Goal: Information Seeking & Learning: Learn about a topic

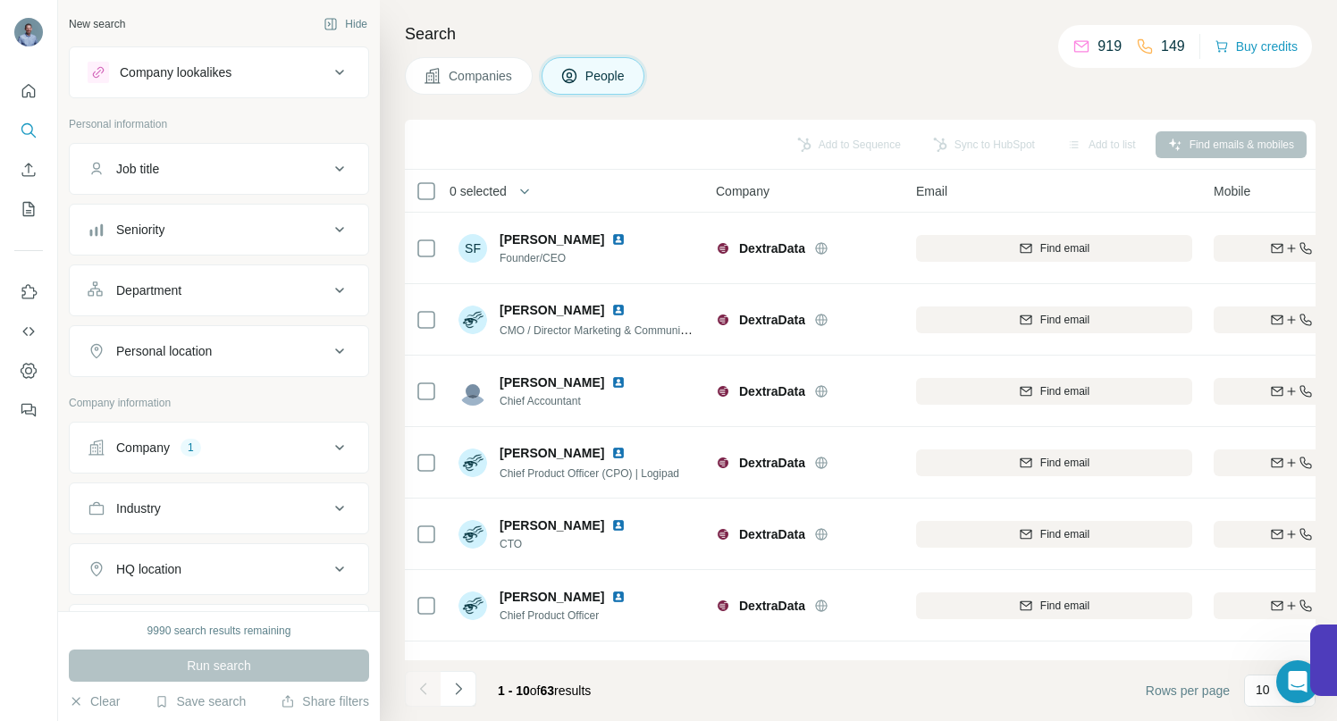
click at [335, 448] on icon at bounding box center [339, 447] width 9 height 5
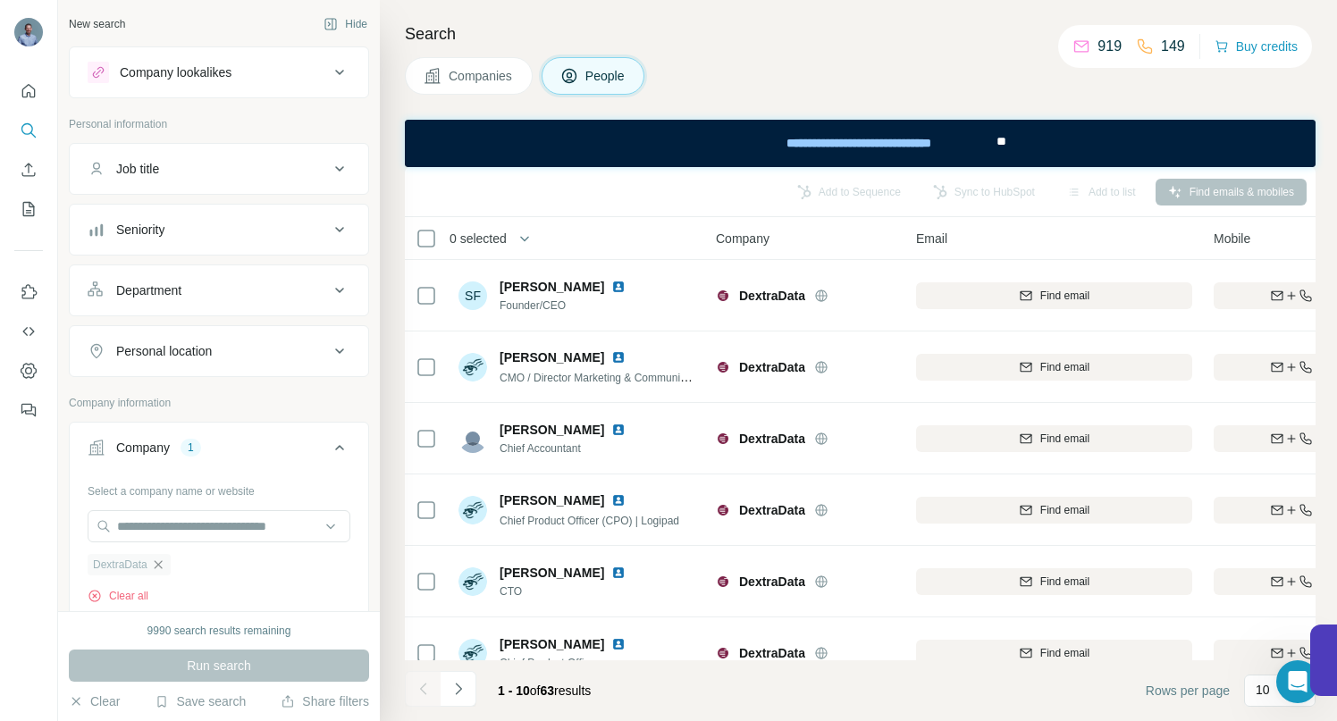
click at [160, 564] on icon "button" at bounding box center [158, 565] width 14 height 14
click at [138, 521] on input "text" at bounding box center [219, 526] width 263 height 32
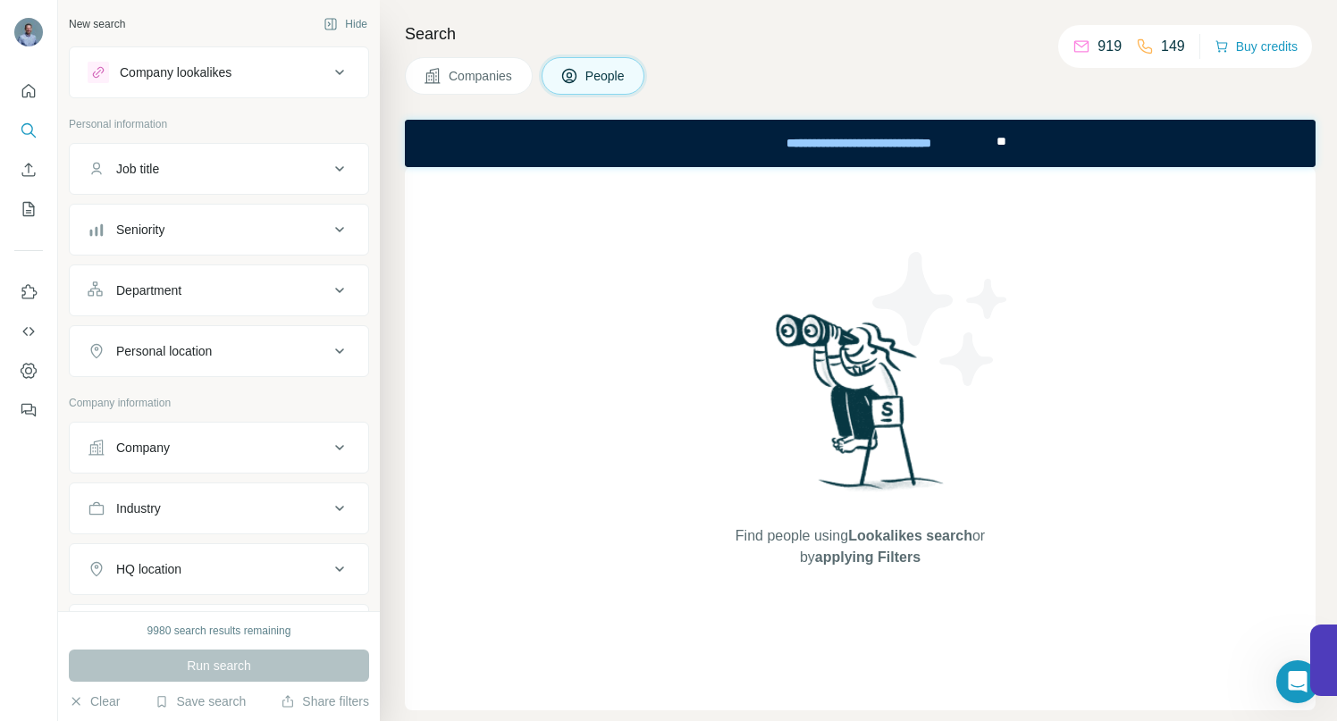
click at [329, 446] on icon at bounding box center [339, 447] width 21 height 21
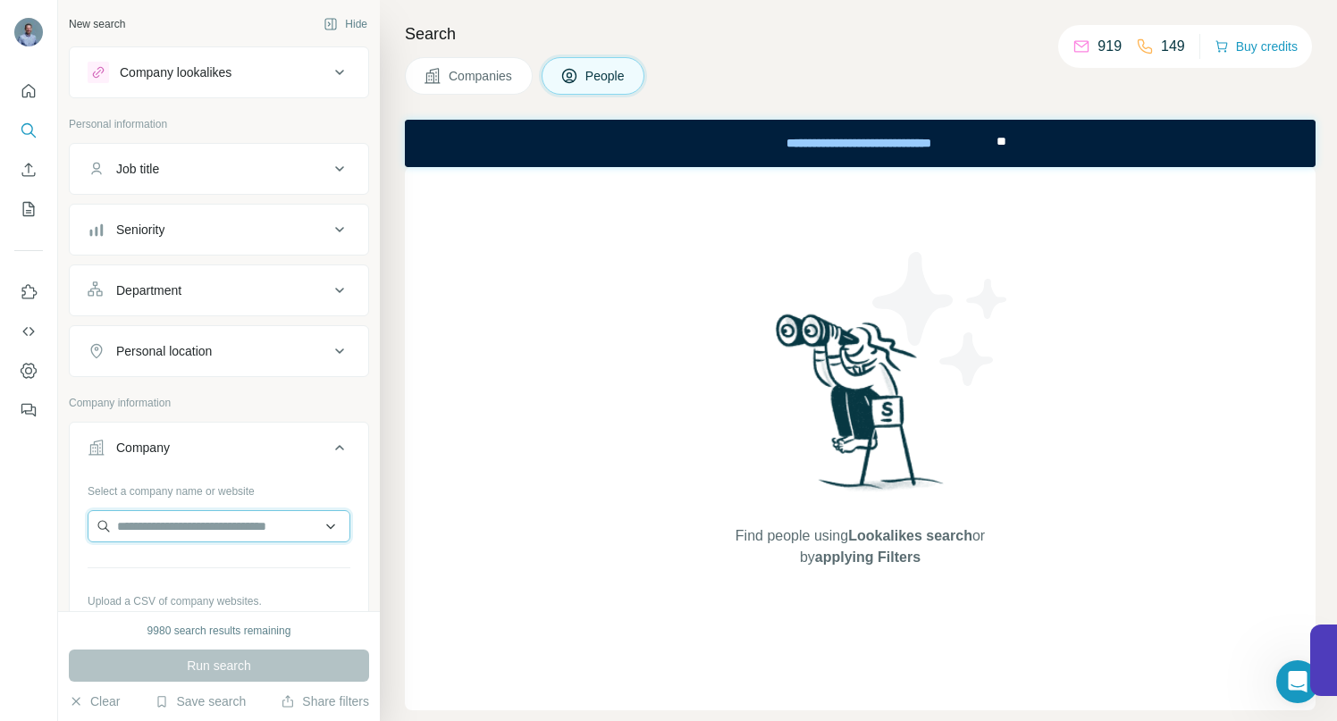
click at [194, 536] on input "text" at bounding box center [219, 526] width 263 height 32
paste input "**********"
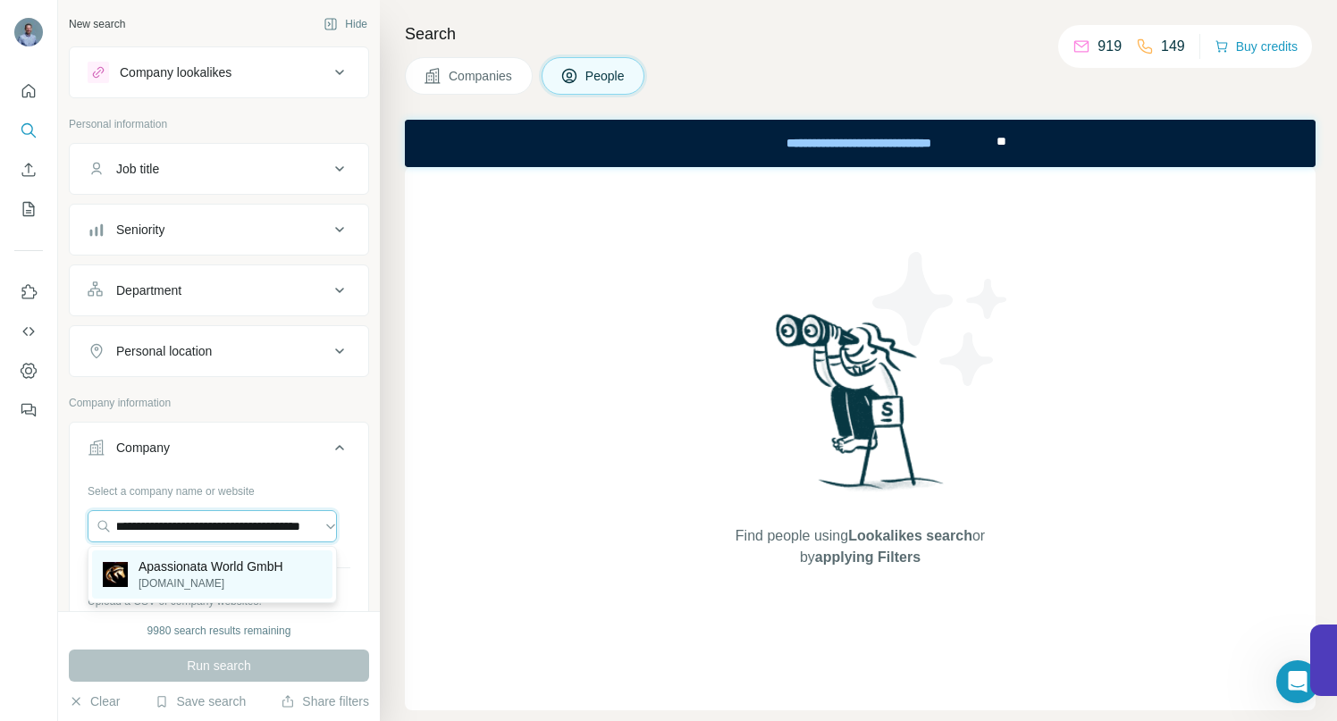
type input "**********"
click at [181, 572] on p "Apassionata World GmbH" at bounding box center [211, 567] width 145 height 18
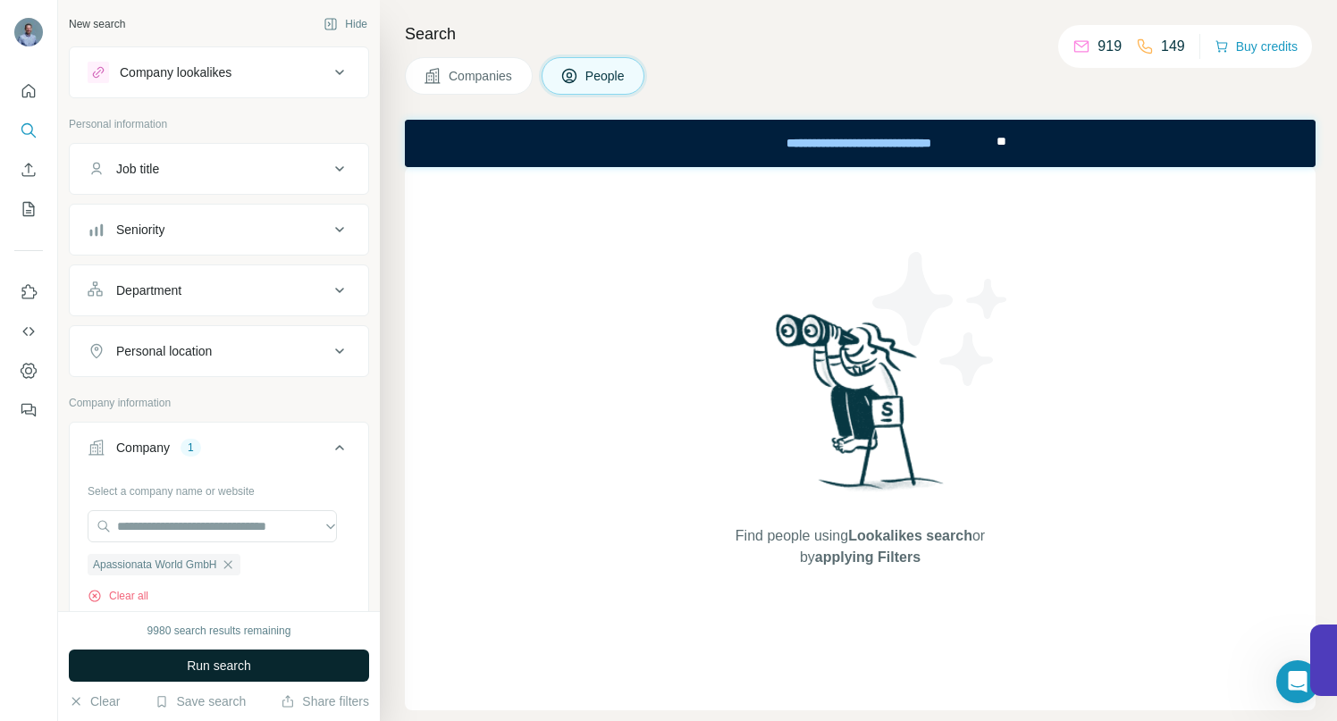
click at [180, 672] on button "Run search" at bounding box center [219, 666] width 300 height 32
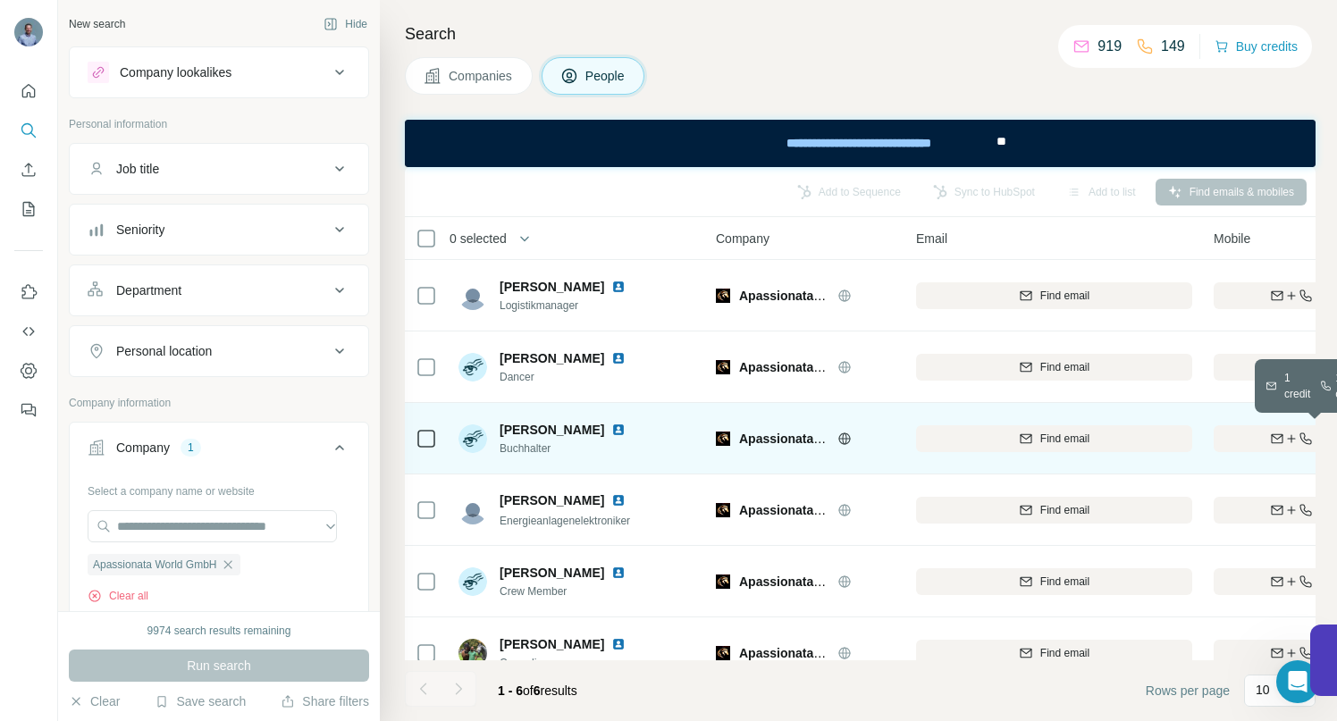
click at [1234, 436] on div "Find both" at bounding box center [1318, 439] width 208 height 16
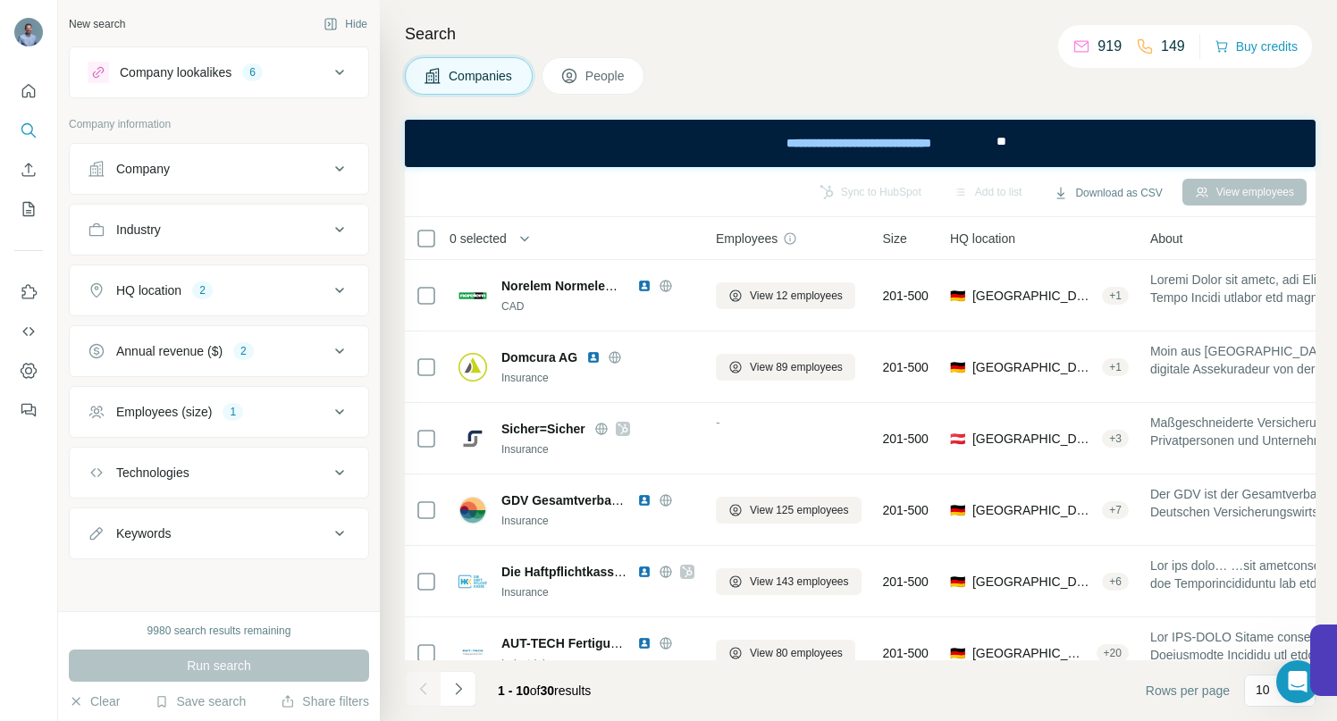
click at [340, 71] on icon at bounding box center [339, 72] width 21 height 21
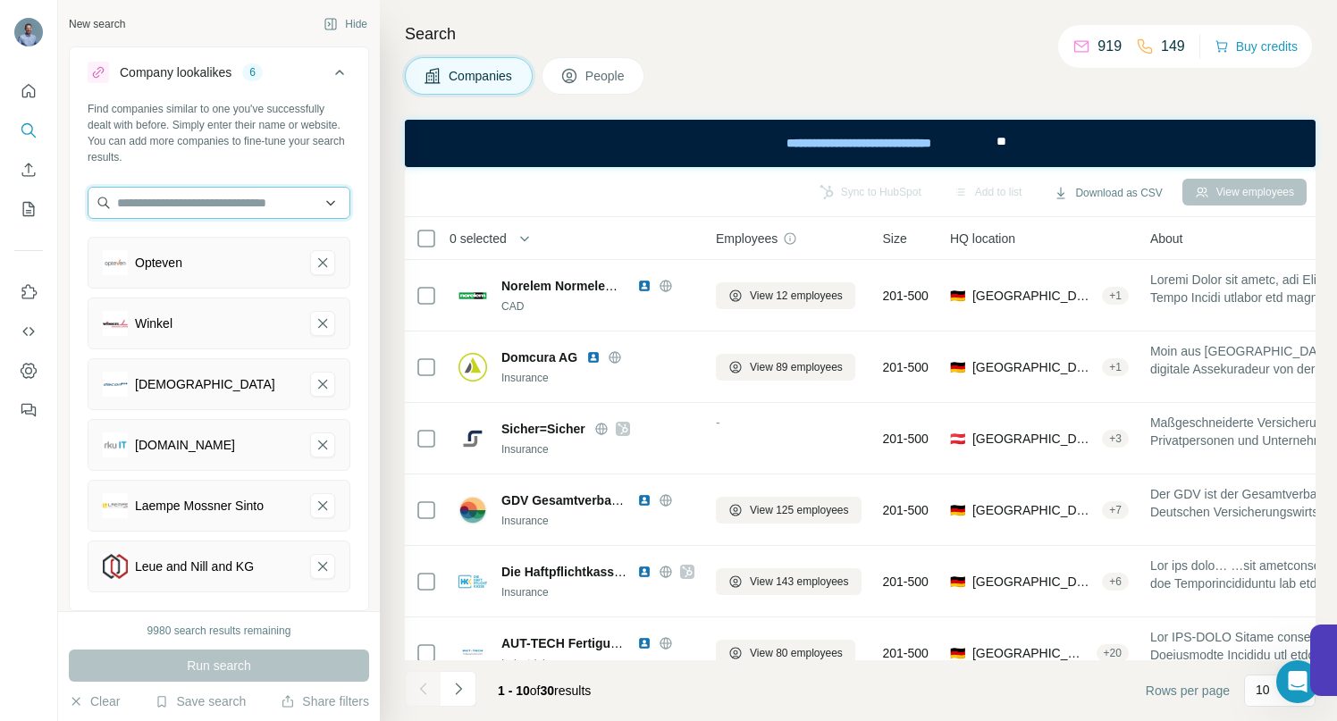
click at [223, 208] on input "text" at bounding box center [219, 203] width 263 height 32
paste input "**********"
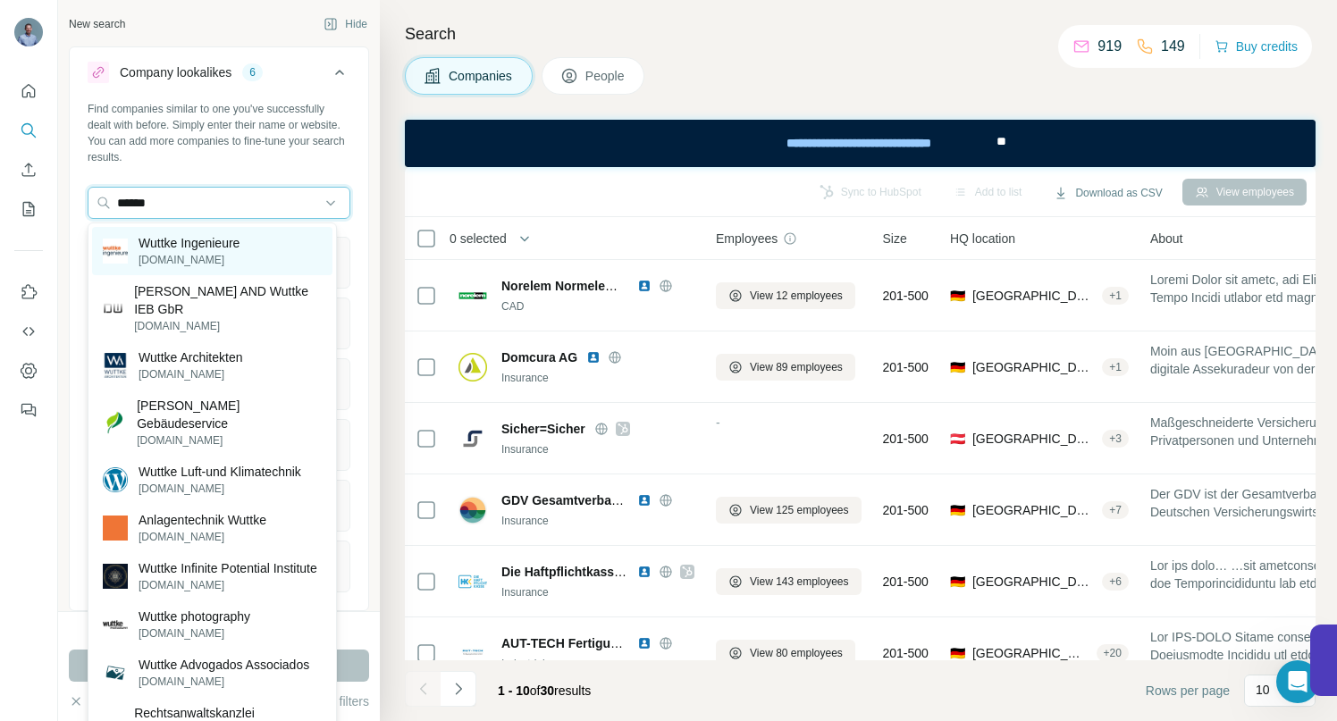
type input "******"
click at [216, 240] on p "Wuttke Ingenieure" at bounding box center [189, 243] width 101 height 18
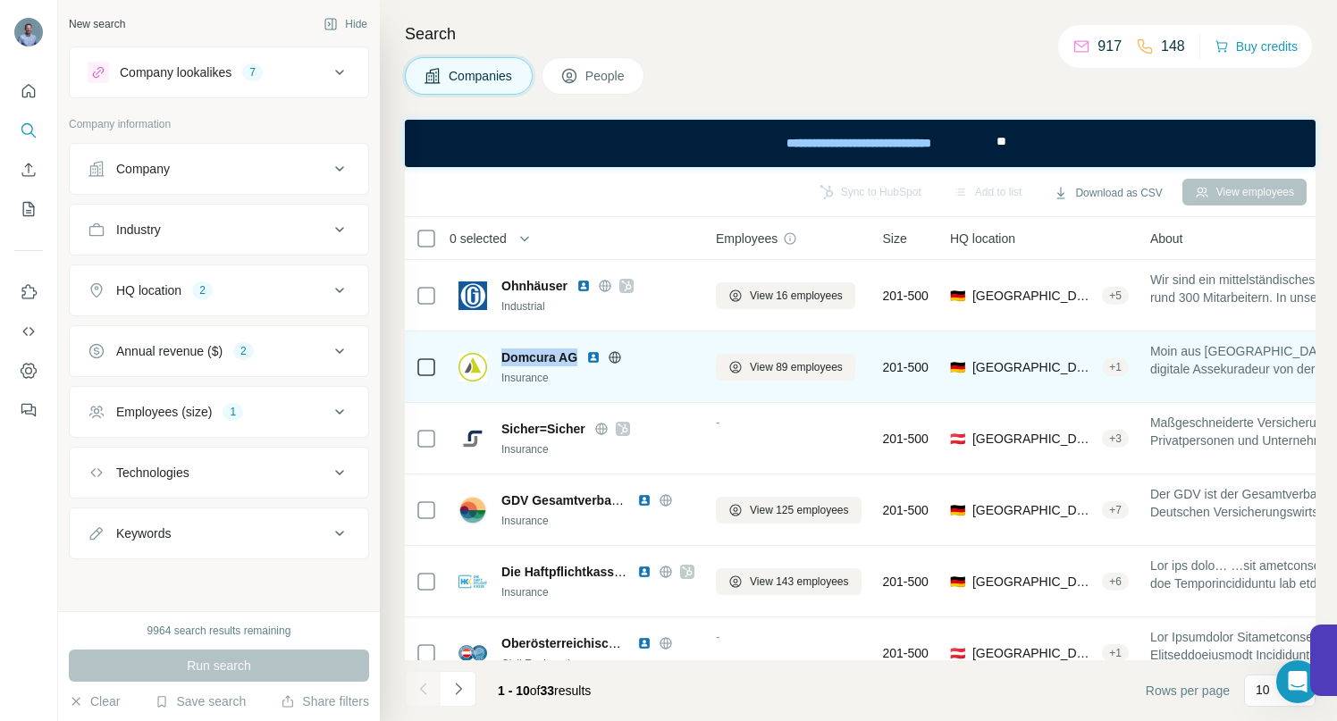
drag, startPoint x: 496, startPoint y: 357, endPoint x: 575, endPoint y: 357, distance: 78.6
click at [575, 357] on div "Domcura AG Insurance" at bounding box center [576, 368] width 236 height 38
copy span "Domcura AG"
click at [613, 358] on icon at bounding box center [615, 357] width 4 height 12
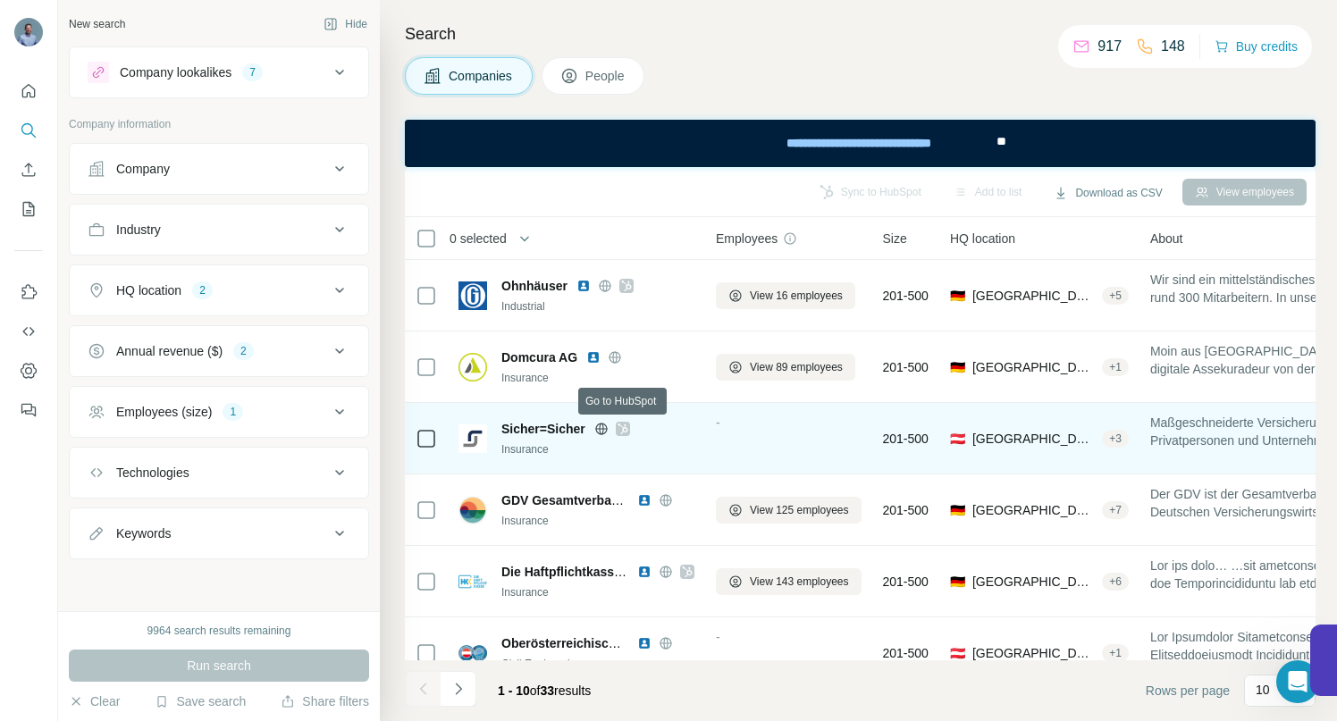
click at [623, 427] on icon at bounding box center [623, 429] width 11 height 14
click at [601, 427] on icon at bounding box center [601, 429] width 4 height 12
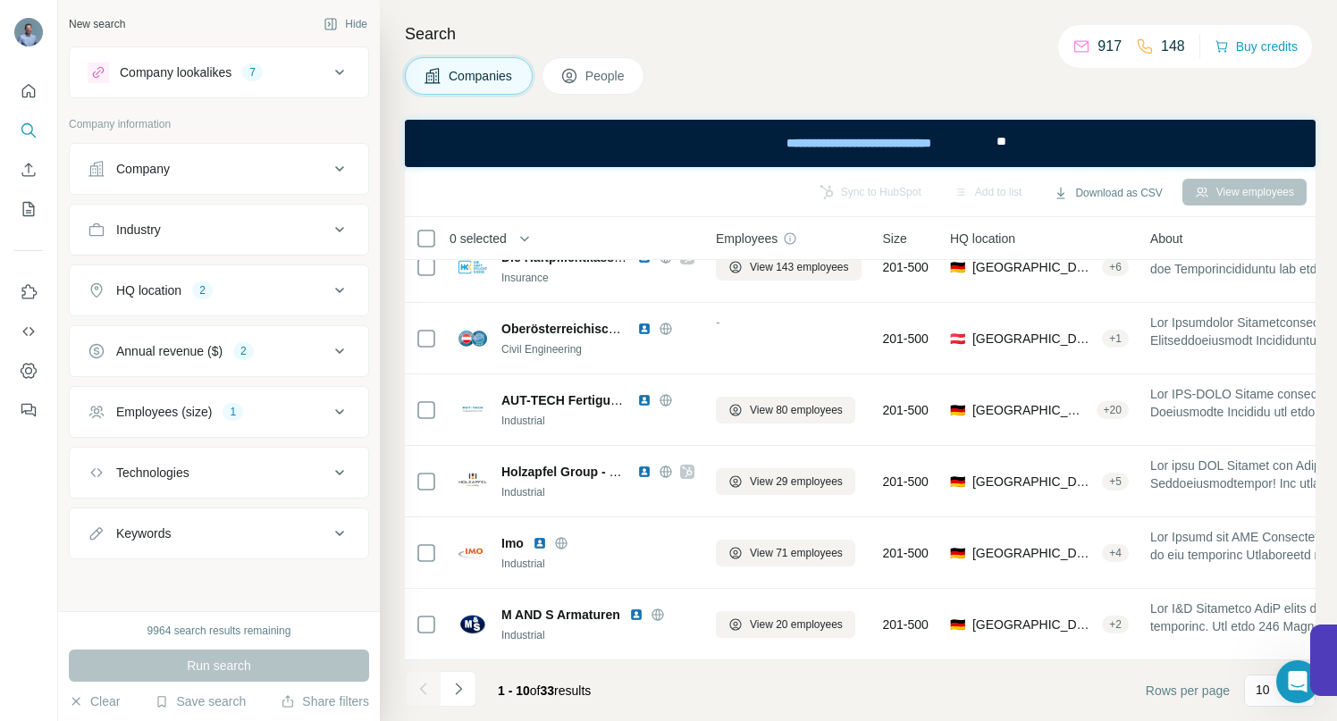
scroll to position [324, 0]
click at [337, 412] on icon at bounding box center [339, 411] width 9 height 5
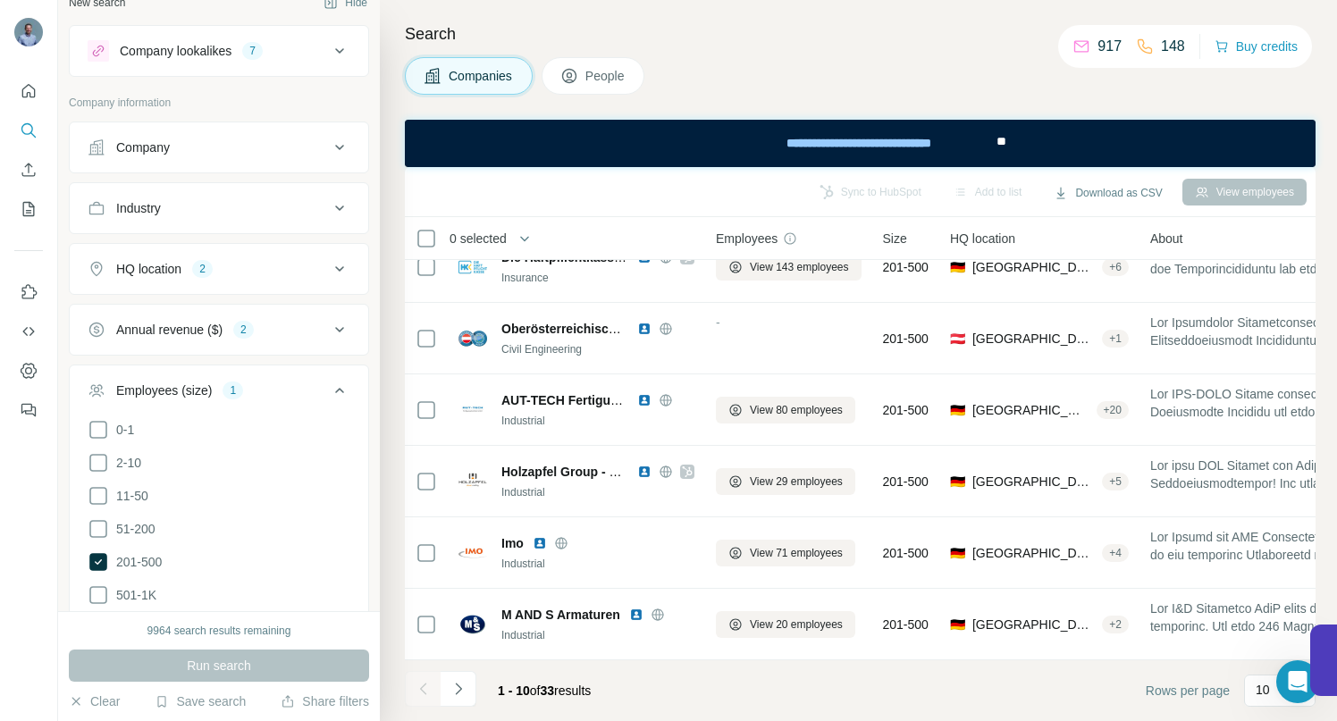
scroll to position [50, 0]
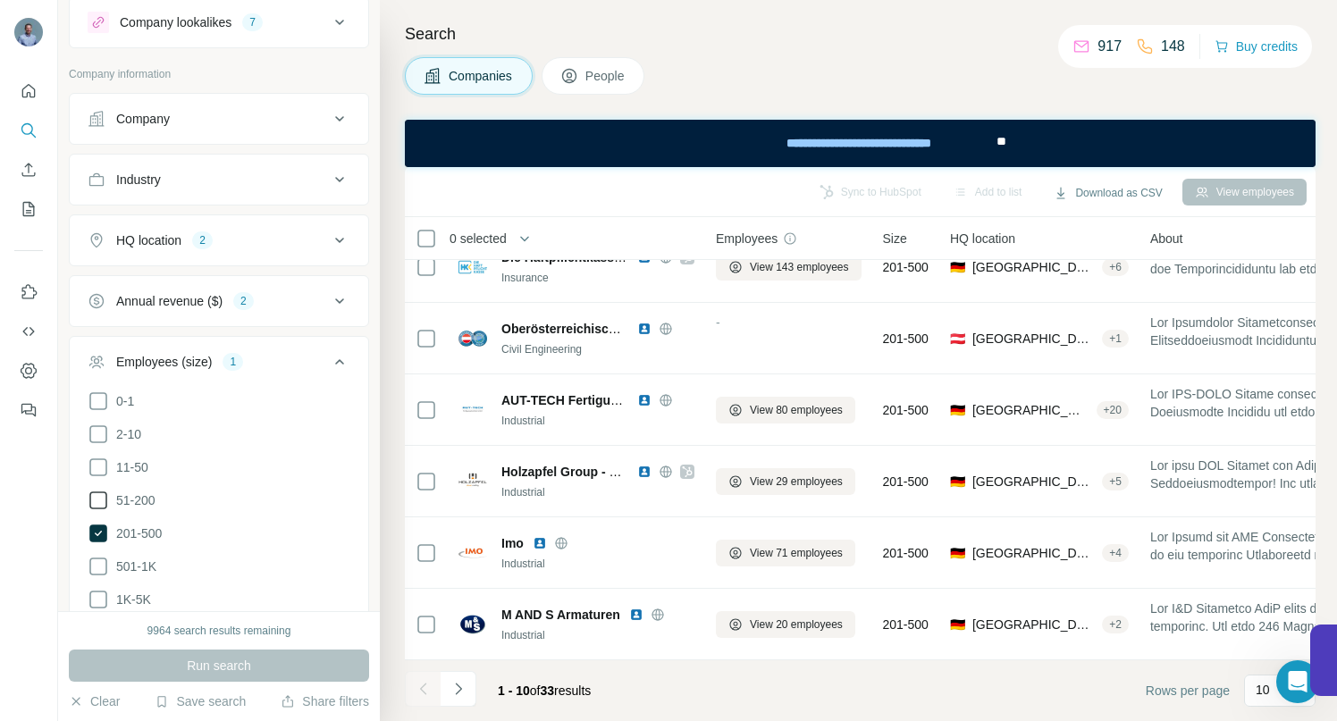
click at [99, 498] on icon at bounding box center [98, 500] width 21 height 21
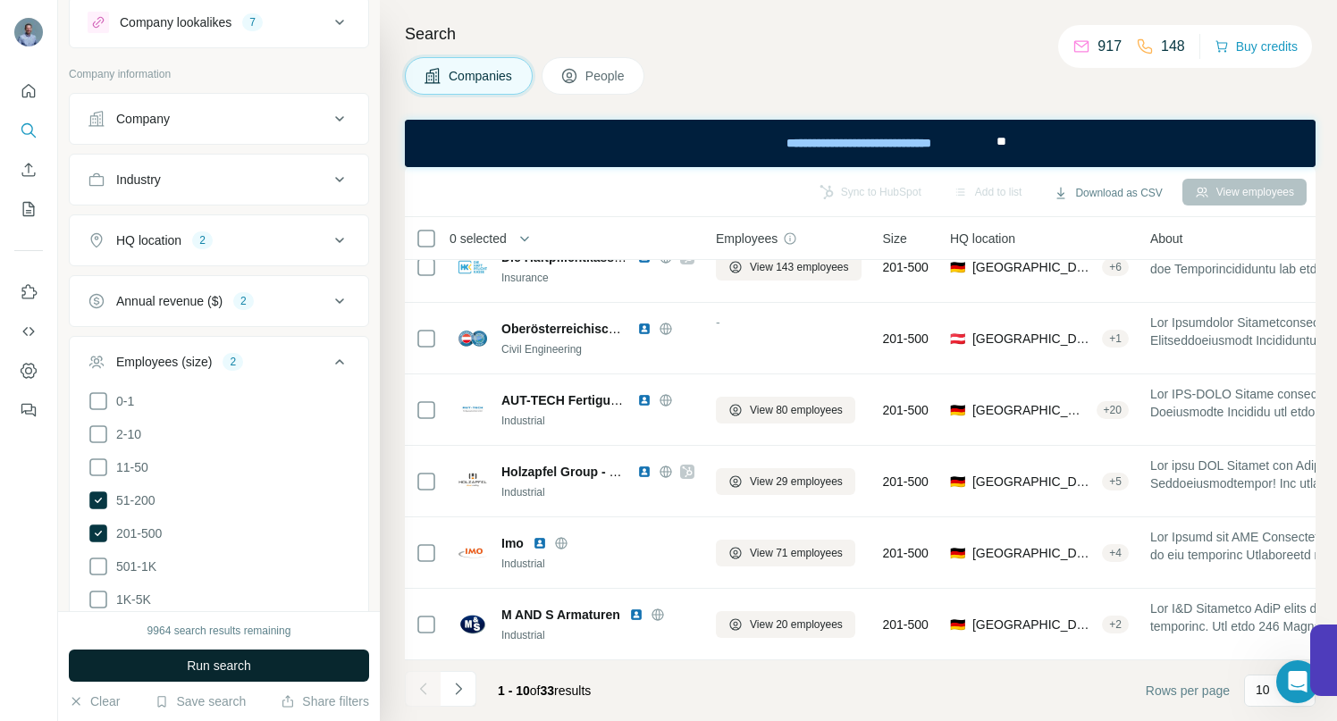
click at [184, 663] on button "Run search" at bounding box center [219, 666] width 300 height 32
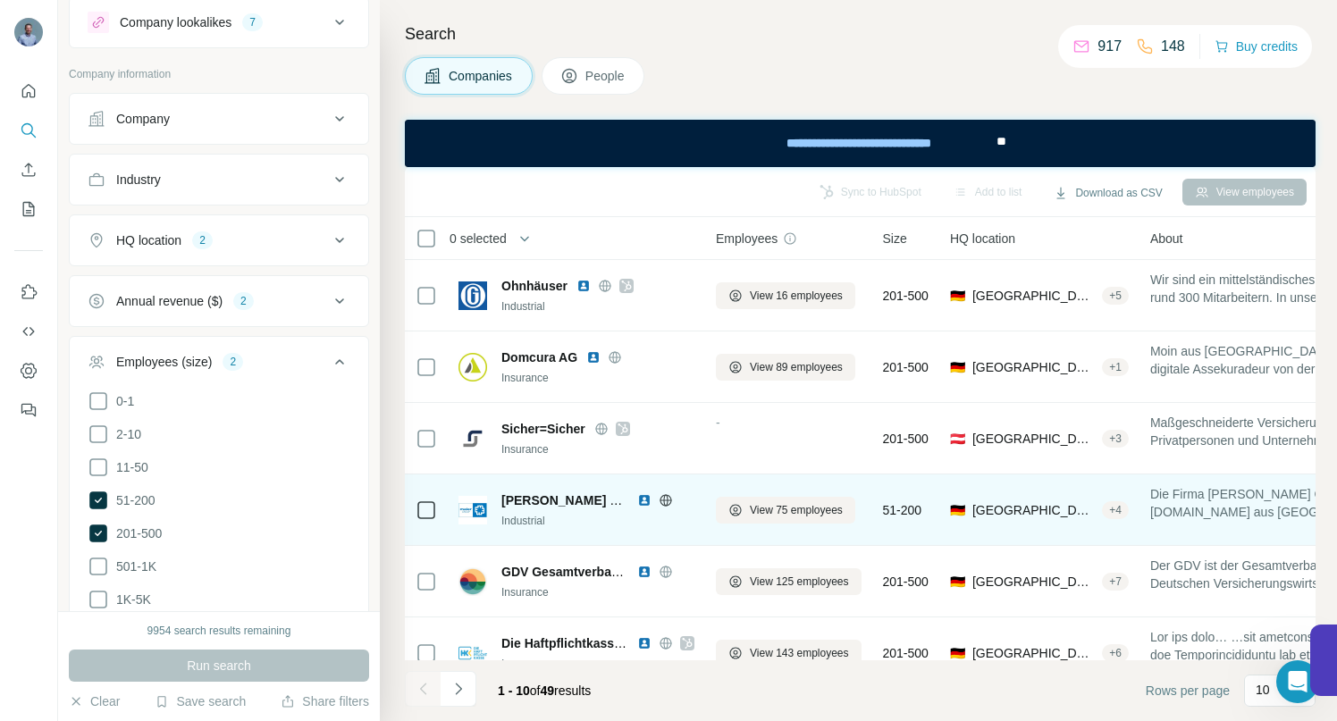
click at [668, 502] on icon at bounding box center [665, 500] width 4 height 12
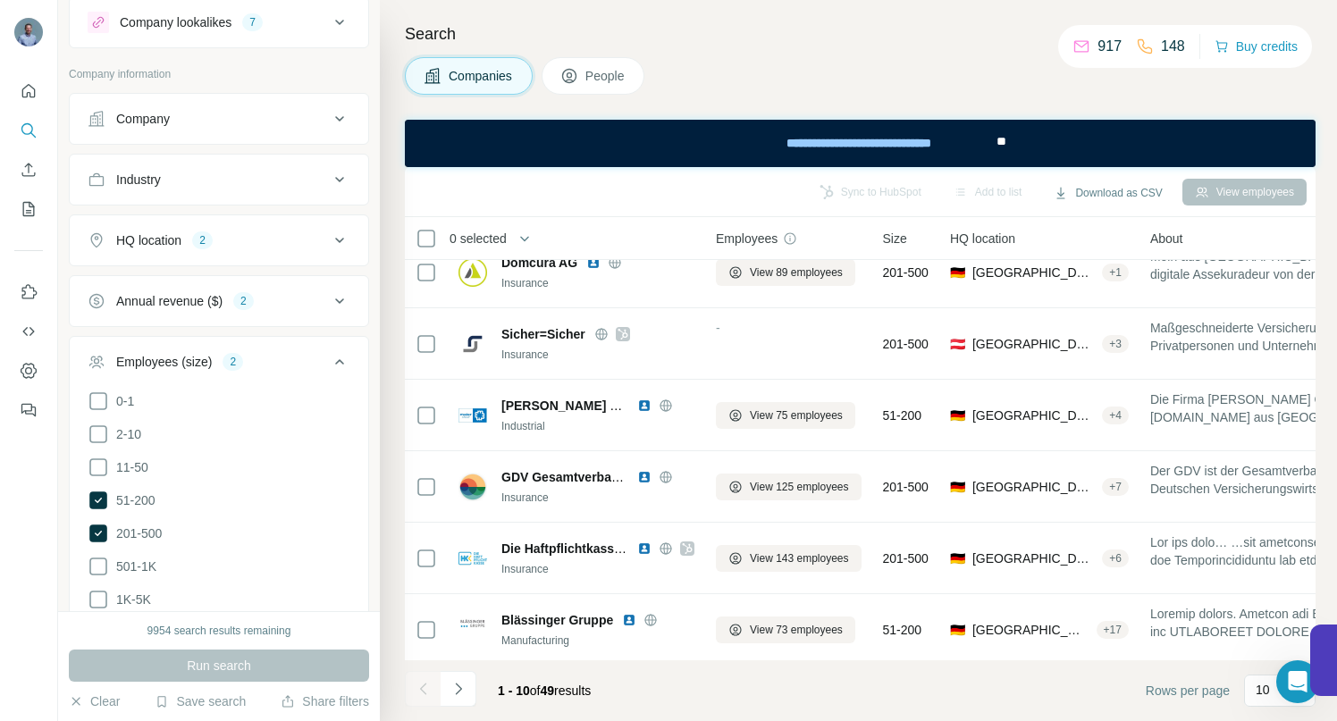
scroll to position [124, 0]
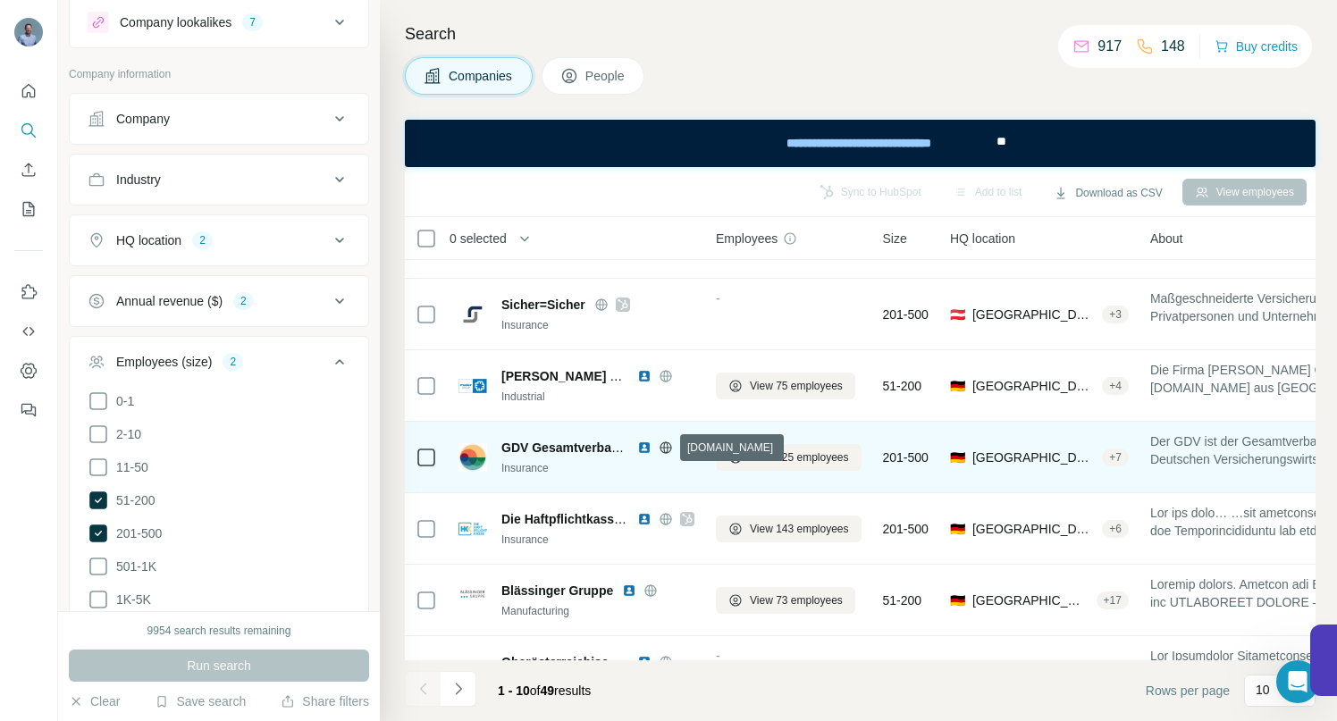
click at [664, 446] on icon at bounding box center [665, 447] width 4 height 12
